Goal: Feedback & Contribution: Submit feedback/report problem

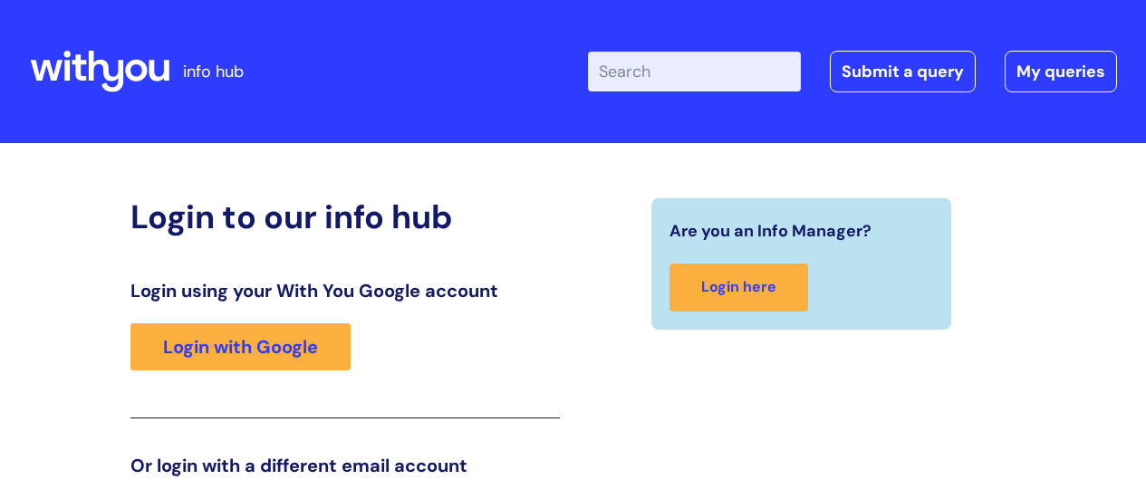
scroll to position [121, 0]
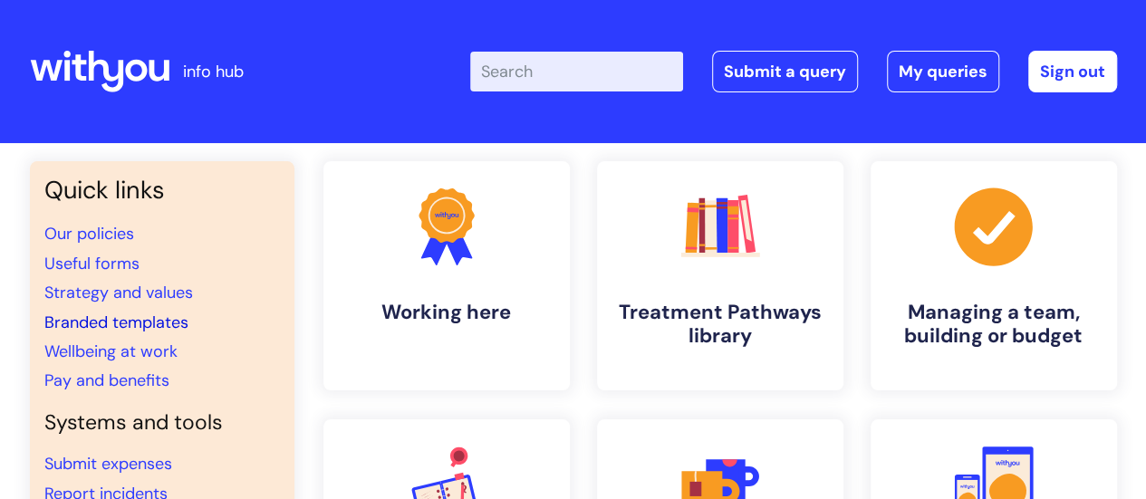
click at [154, 328] on link "Branded templates" at bounding box center [116, 323] width 144 height 22
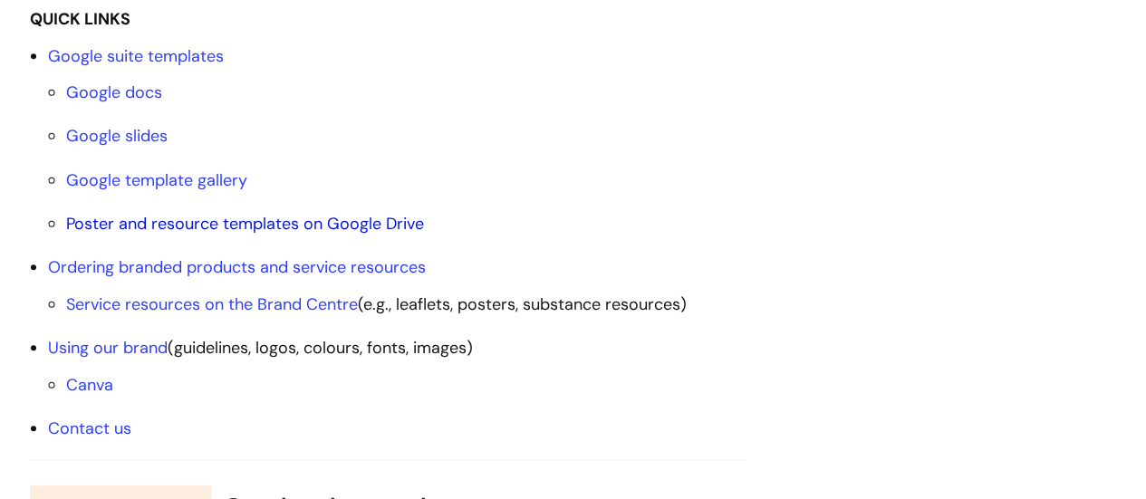
scroll to position [681, 0]
click at [287, 300] on link "Service resources on the Brand Centre" at bounding box center [212, 304] width 292 height 22
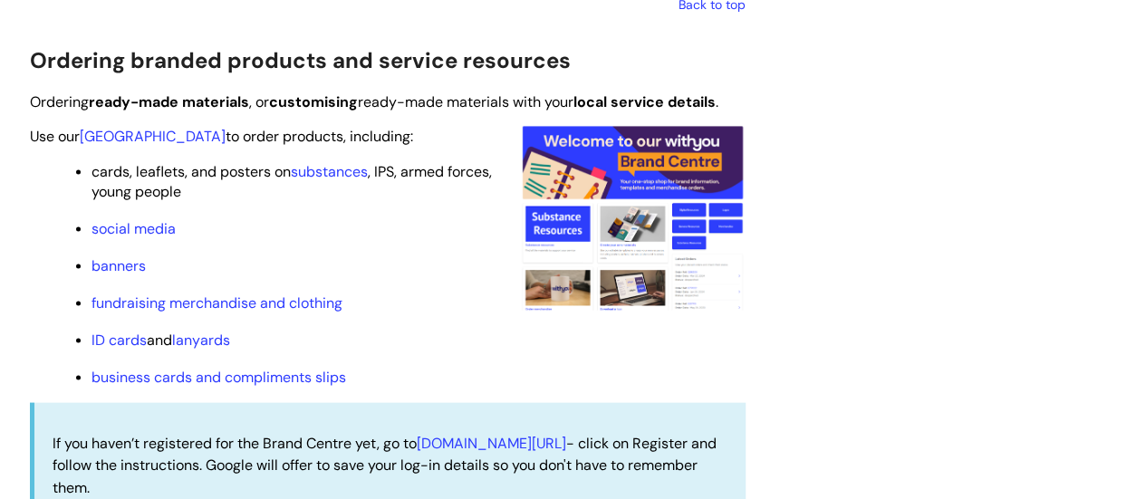
scroll to position [1692, 0]
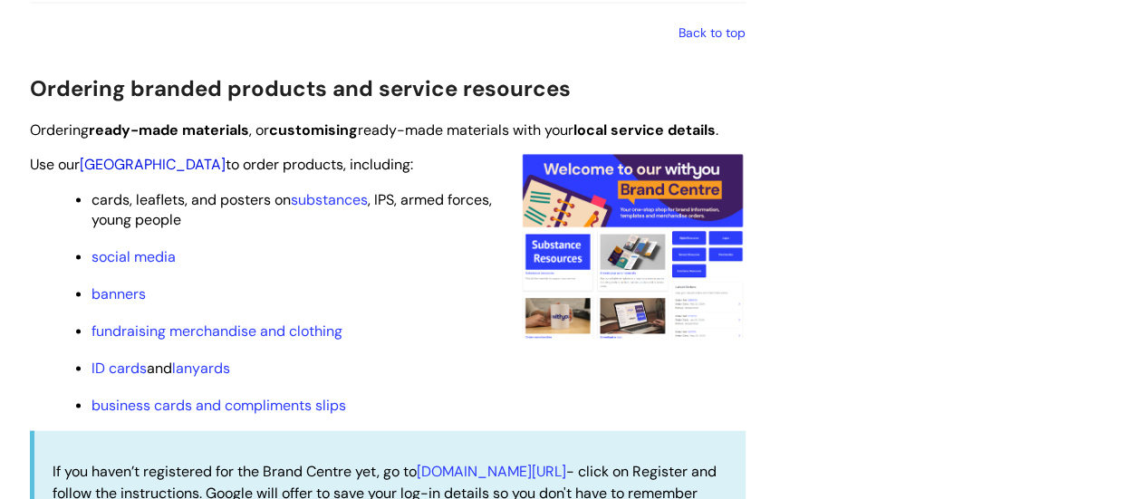
click at [126, 166] on link "[GEOGRAPHIC_DATA]" at bounding box center [153, 163] width 146 height 19
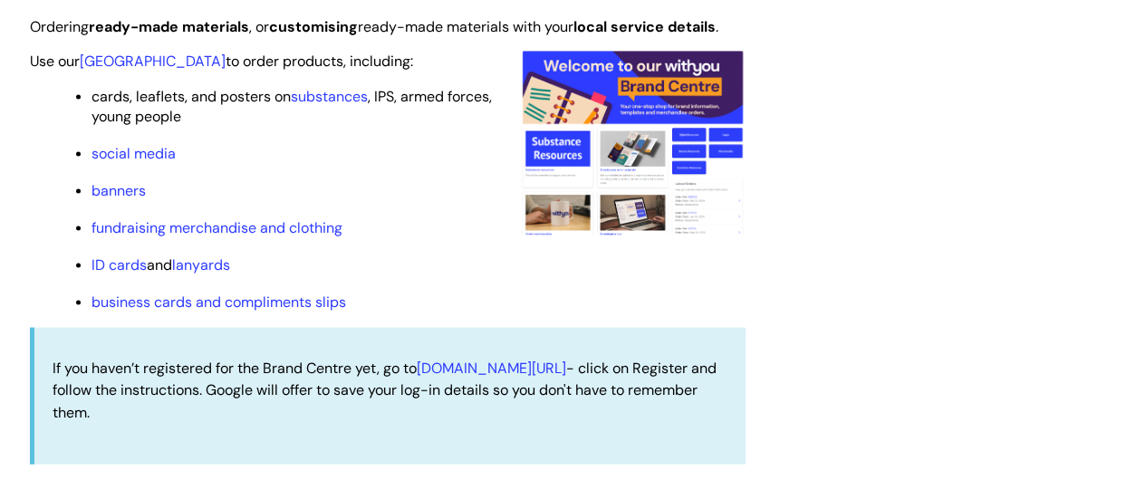
scroll to position [1795, 0]
click at [114, 189] on link "banners" at bounding box center [119, 189] width 54 height 19
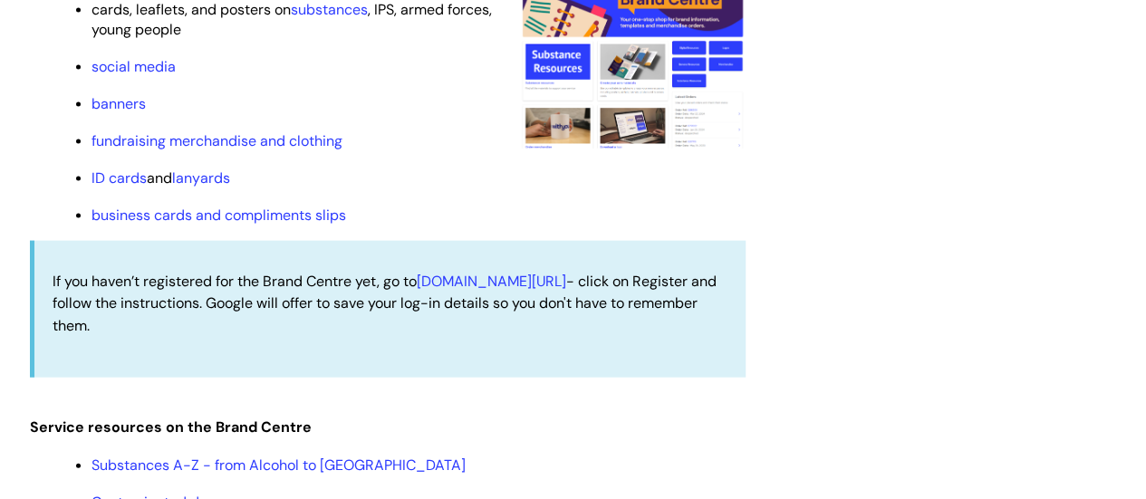
scroll to position [1882, 0]
click at [497, 281] on link "[DOMAIN_NAME][URL]" at bounding box center [492, 280] width 150 height 19
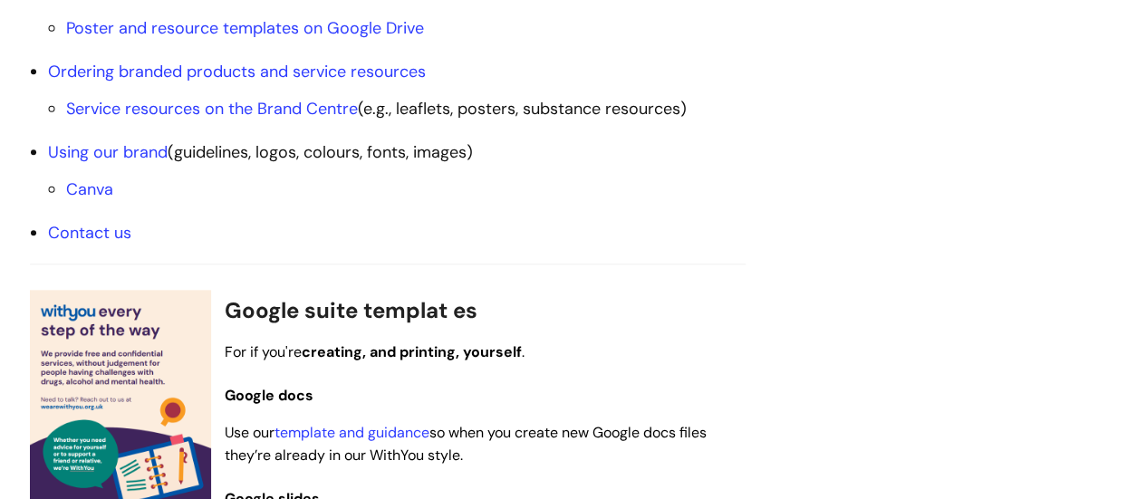
scroll to position [891, 0]
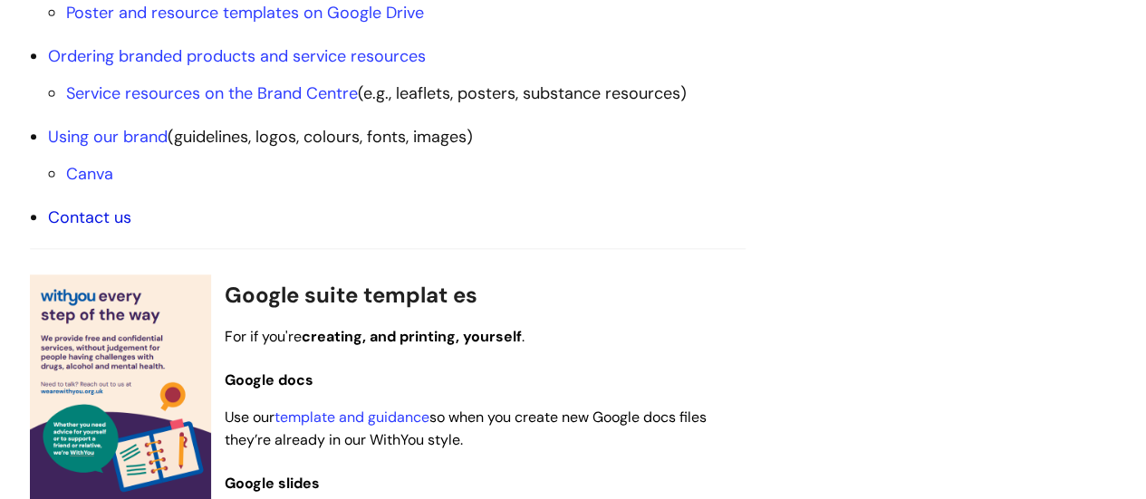
click at [103, 216] on link "Contact us" at bounding box center [89, 218] width 83 height 22
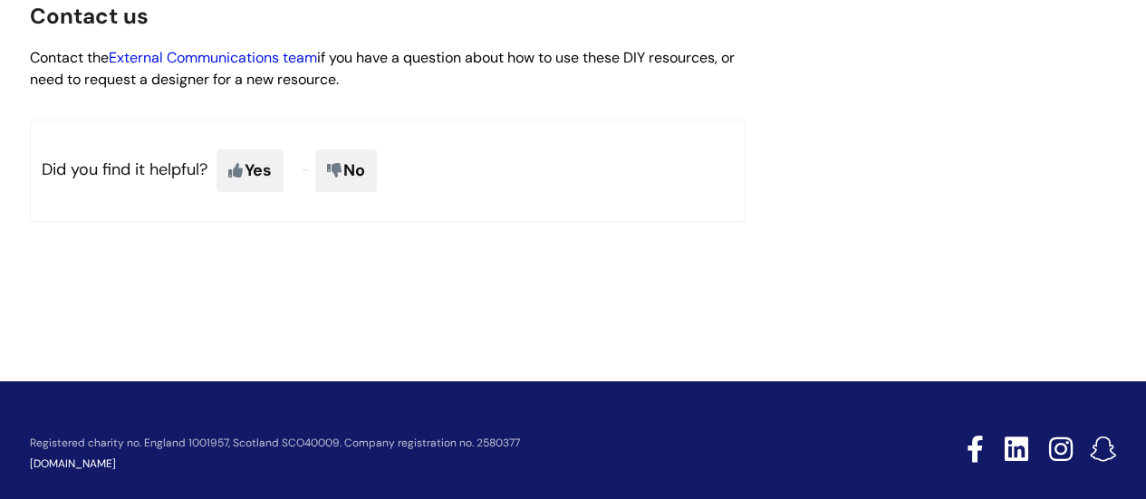
click at [288, 57] on link "External Communications team" at bounding box center [213, 57] width 208 height 19
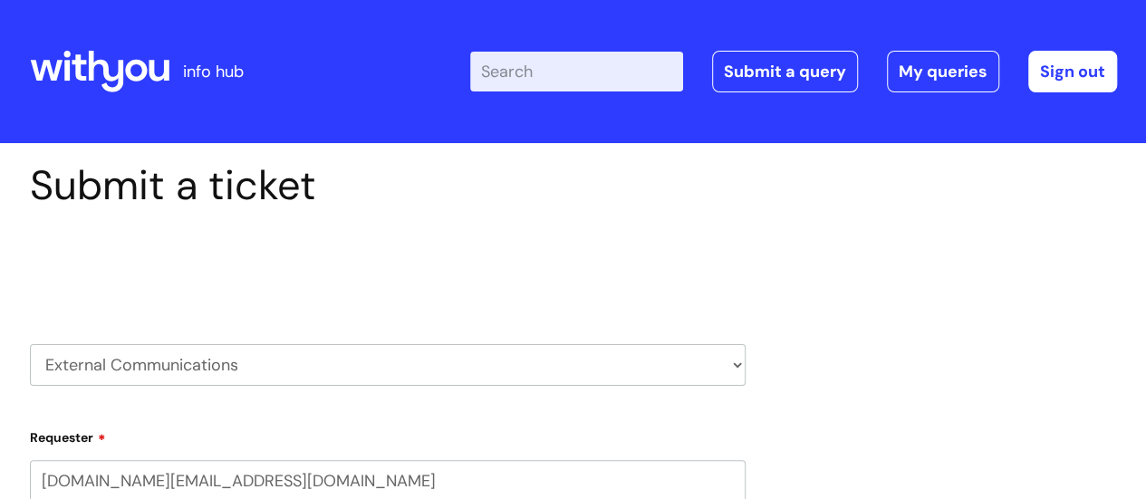
select select "80004286522"
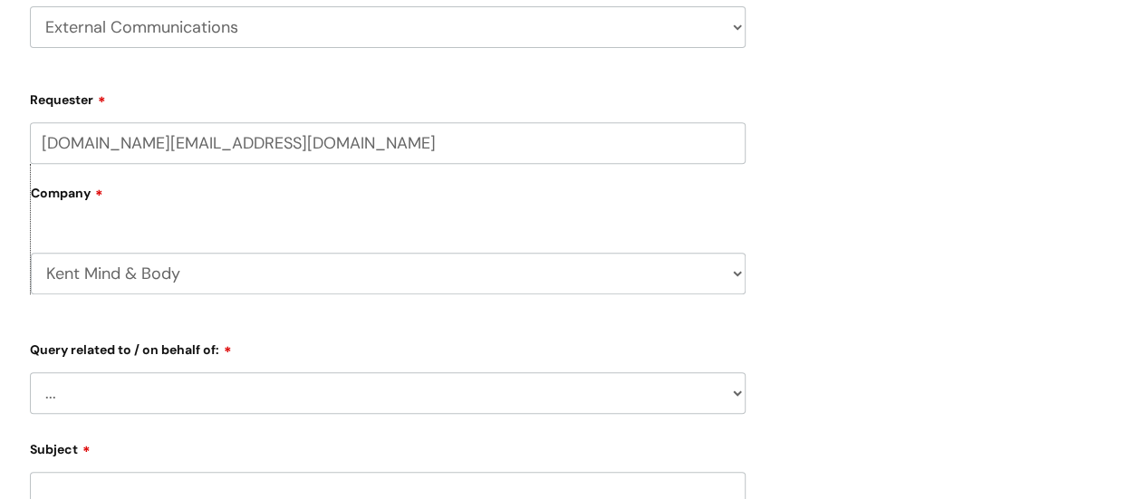
scroll to position [339, 0]
click at [142, 391] on select "... Brand or Brand Centre Website Queries (all regions) All Scottish Services I…" at bounding box center [388, 393] width 716 height 42
select select "Kent"
click at [30, 372] on select "... Brand or Brand Centre Website Queries (all regions) All Scottish Services I…" at bounding box center [388, 393] width 716 height 42
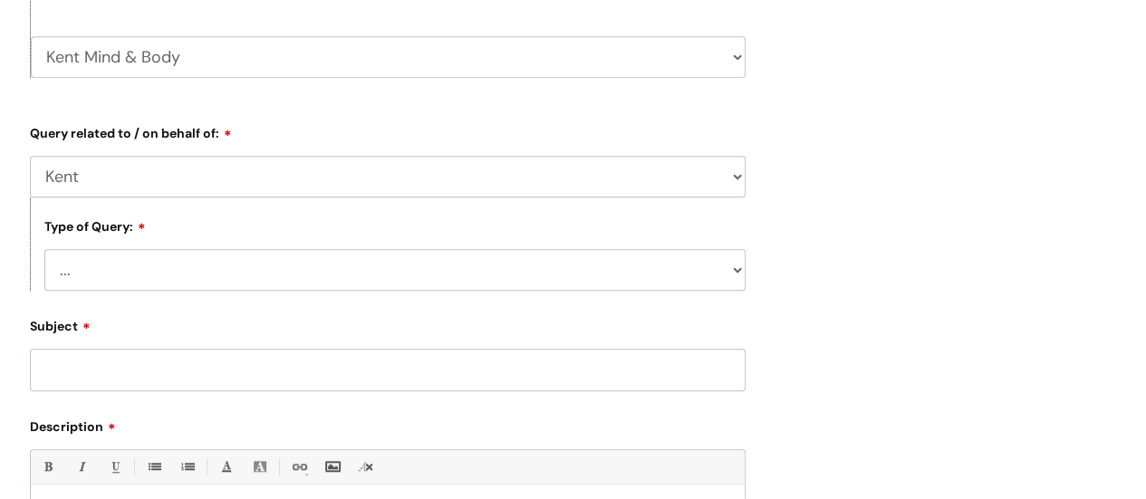
scroll to position [556, 0]
click at [164, 281] on select "... Press/Media support Social Media support Marketing materials Crisis communi…" at bounding box center [394, 269] width 701 height 42
select select "Marketing materials"
click at [44, 249] on select "... Press/Media support Social Media support Marketing materials Crisis communi…" at bounding box center [394, 269] width 701 height 42
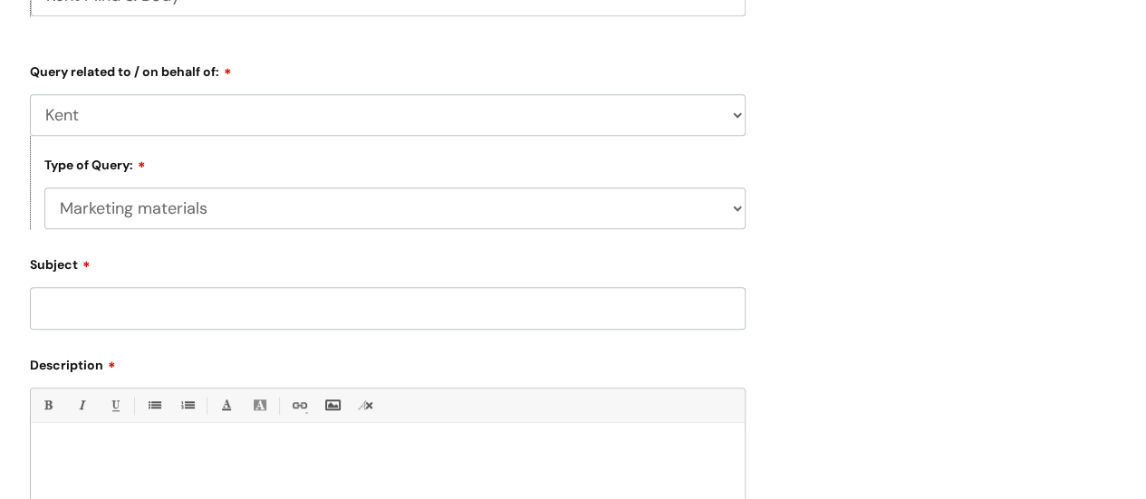
scroll to position [617, 0]
click at [137, 314] on input "Subject" at bounding box center [388, 307] width 716 height 42
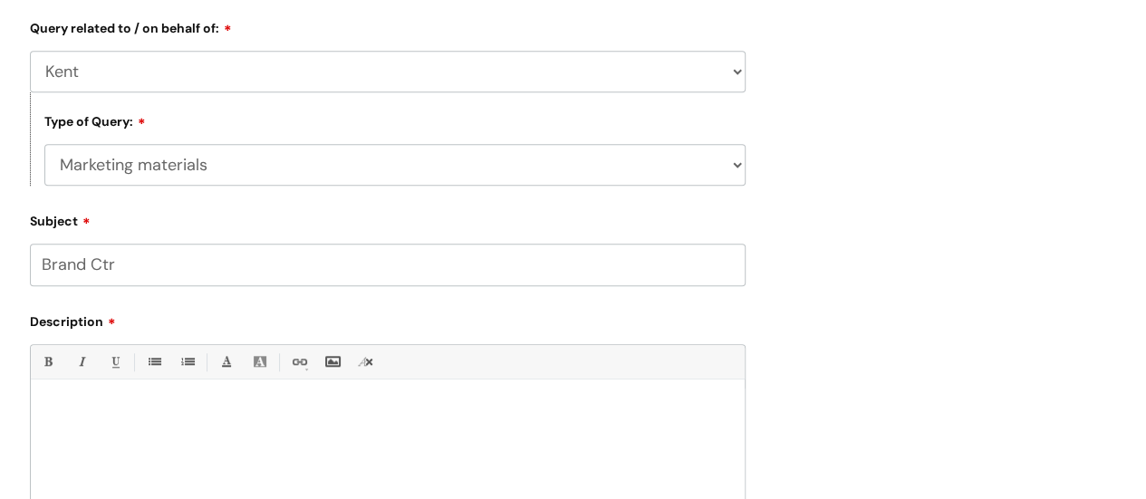
scroll to position [664, 0]
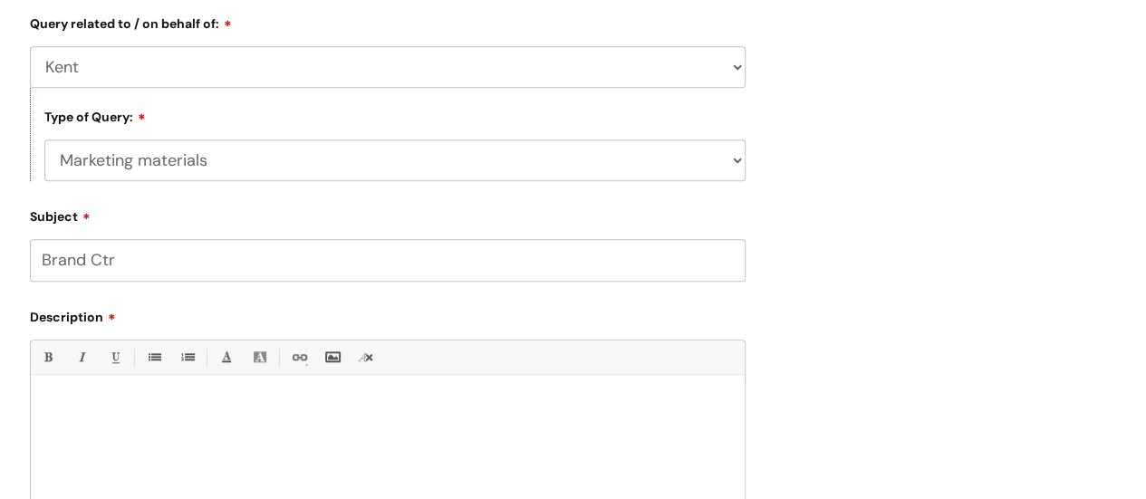
type input "Brand Ctr"
click at [43, 430] on div at bounding box center [388, 446] width 714 height 125
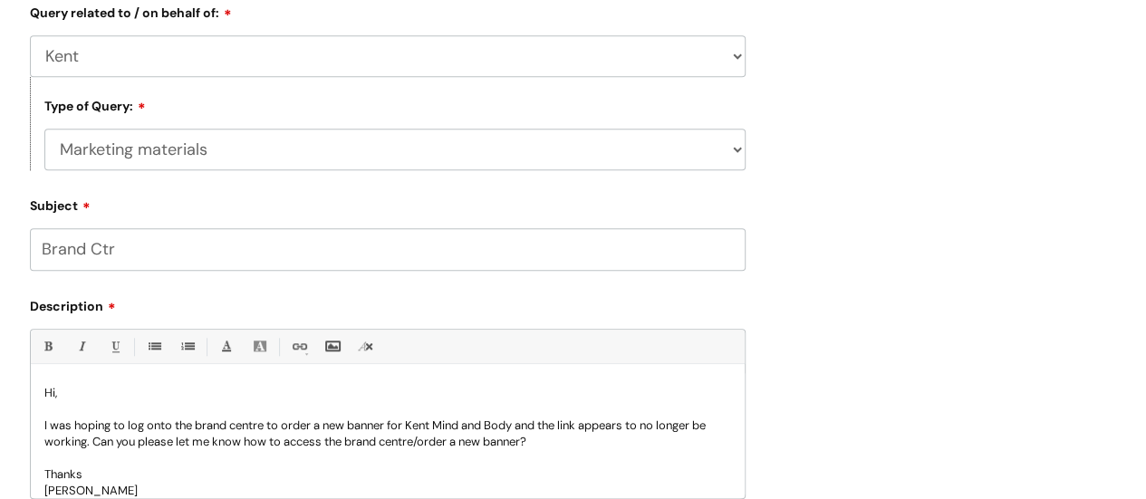
scroll to position [18, 0]
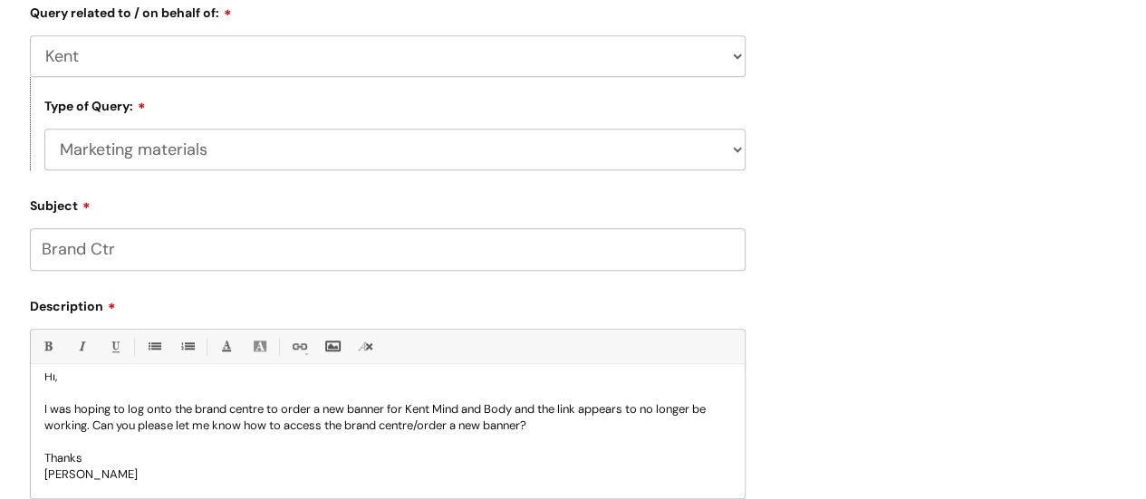
click at [130, 434] on p at bounding box center [387, 442] width 687 height 16
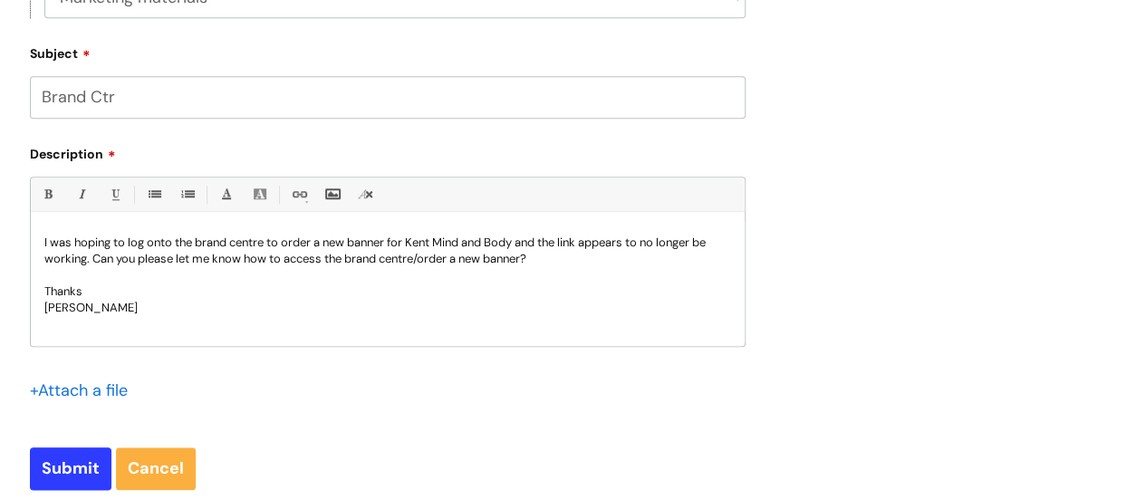
scroll to position [830, 0]
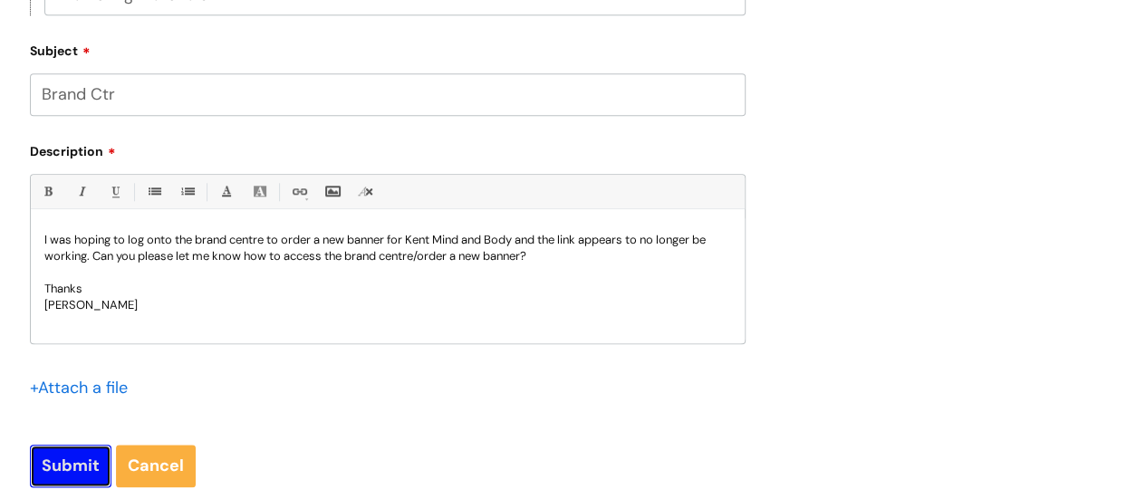
click at [67, 478] on input "Submit" at bounding box center [71, 466] width 82 height 42
type input "Please Wait..."
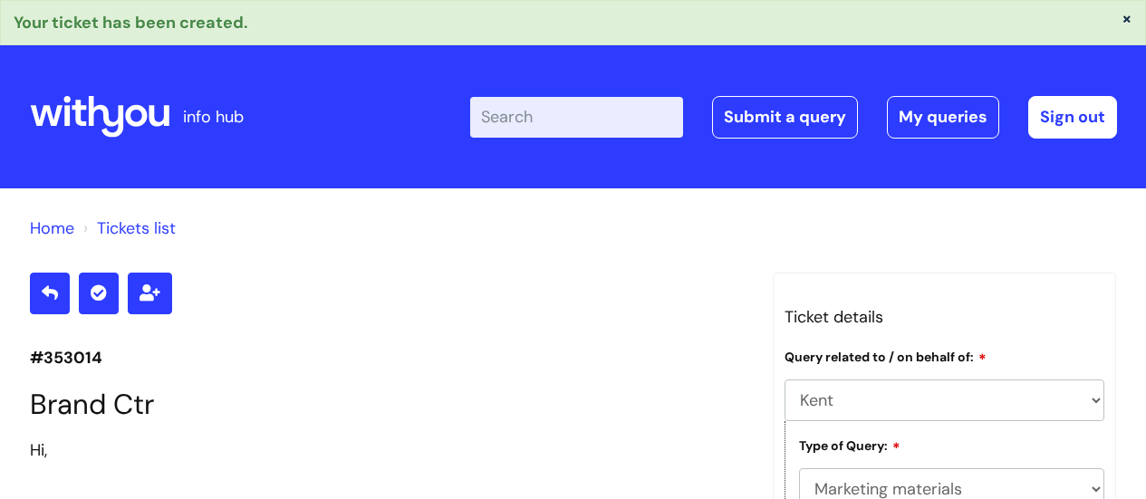
select select "Kent"
select select "Marketing materials"
